Goal: Transaction & Acquisition: Purchase product/service

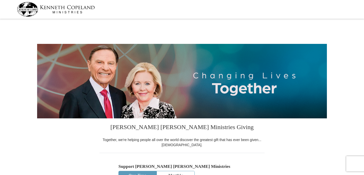
select select "FL"
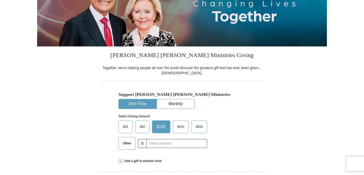
scroll to position [81, 0]
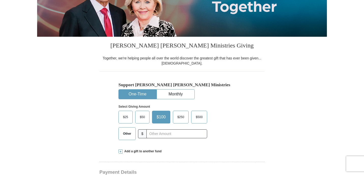
click at [127, 135] on span "Other" at bounding box center [127, 134] width 13 height 8
click at [0, 0] on input "Other" at bounding box center [0, 0] width 0 height 0
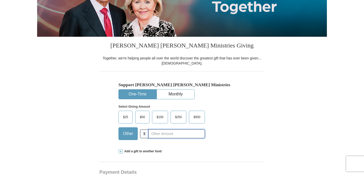
type input "98.00"
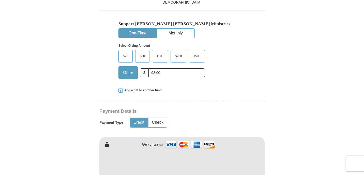
scroll to position [143, 0]
click at [158, 120] on button "Check" at bounding box center [158, 121] width 19 height 9
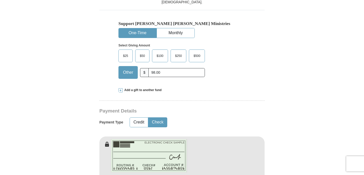
click at [229, 112] on h3 "Payment Details" at bounding box center [165, 111] width 130 height 6
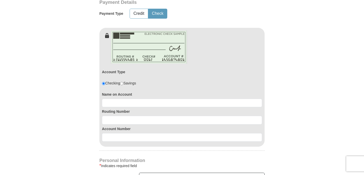
scroll to position [255, 0]
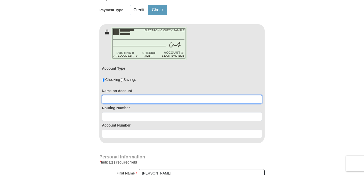
click at [135, 100] on input at bounding box center [182, 99] width 160 height 9
type input "[PERSON_NAME] and [PERSON_NAME]"
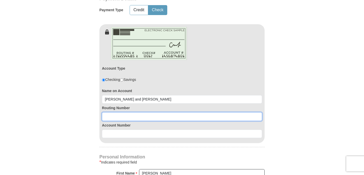
click at [127, 117] on input at bounding box center [182, 116] width 160 height 9
type input "082902757"
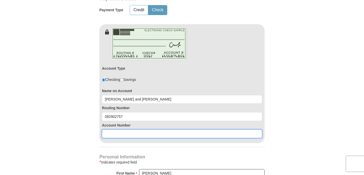
click at [129, 134] on input at bounding box center [182, 133] width 160 height 9
type input "0020190255"
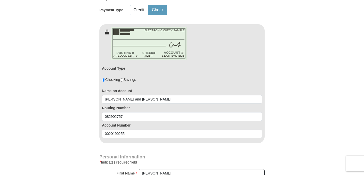
click at [49, 147] on form "[PERSON_NAME] [PERSON_NAME] Ministries Giving Together, we're helping people al…" at bounding box center [182, 74] width 290 height 616
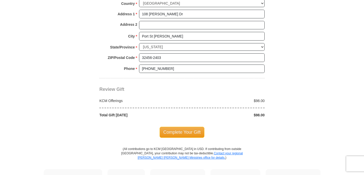
scroll to position [468, 0]
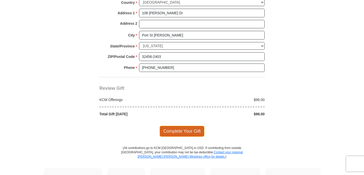
click at [169, 130] on span "Complete Your Gift" at bounding box center [182, 130] width 45 height 11
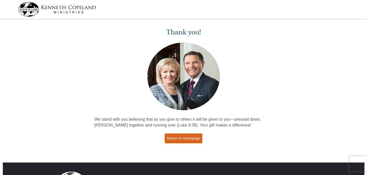
click at [191, 137] on link "Return to Homepage" at bounding box center [183, 138] width 38 height 10
